Goal: Task Accomplishment & Management: Manage account settings

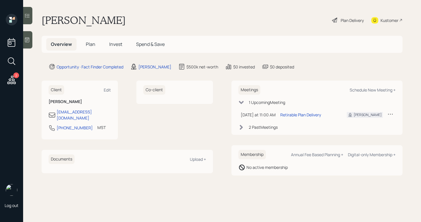
click at [272, 18] on div "[PERSON_NAME] Plan Delivery Kustomer" at bounding box center [222, 20] width 361 height 13
click at [335, 16] on div "Plan Delivery" at bounding box center [348, 20] width 33 height 13
click at [149, 68] on div "[PERSON_NAME]" at bounding box center [155, 67] width 33 height 6
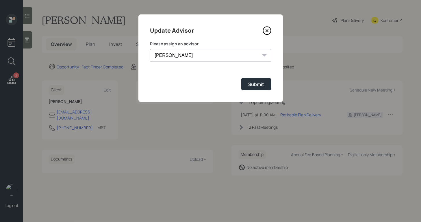
click at [206, 52] on select "[PERSON_NAME] [PERSON_NAME] [PERSON_NAME] End [PERSON_NAME] [PERSON_NAME] [PERS…" at bounding box center [210, 55] width 121 height 13
click at [150, 49] on select "[PERSON_NAME] [PERSON_NAME] [PERSON_NAME] End [PERSON_NAME] [PERSON_NAME] [PERS…" at bounding box center [210, 55] width 121 height 13
click at [213, 56] on select "[PERSON_NAME] [PERSON_NAME] [PERSON_NAME] End [PERSON_NAME] [PERSON_NAME] [PERS…" at bounding box center [210, 55] width 121 height 13
select select "b1d8ea90-abcc-42aa-86cc-4f33a132aacc"
click at [150, 49] on select "[PERSON_NAME] [PERSON_NAME] [PERSON_NAME] End [PERSON_NAME] [PERSON_NAME] [PERS…" at bounding box center [210, 55] width 121 height 13
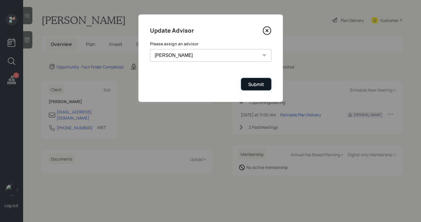
click at [252, 89] on button "Submit" at bounding box center [256, 84] width 30 height 12
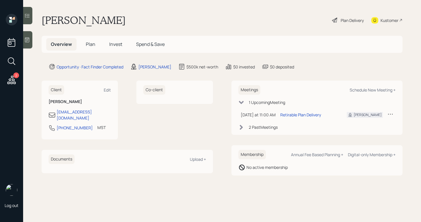
click at [348, 20] on div "Plan Delivery" at bounding box center [352, 20] width 23 height 6
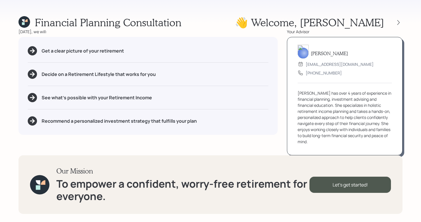
click at [403, 19] on div "Financial Planning Consultation 👋 Welcome , [PERSON_NAME] [DATE], we will: Get …" at bounding box center [210, 111] width 421 height 222
click at [399, 22] on icon at bounding box center [399, 23] width 6 height 6
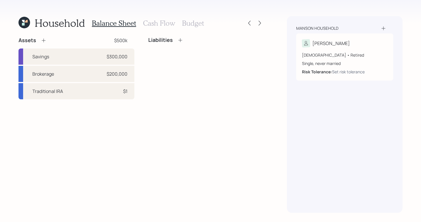
click at [165, 25] on h3 "Cash Flow" at bounding box center [159, 23] width 32 height 8
